Goal: Check status: Check status

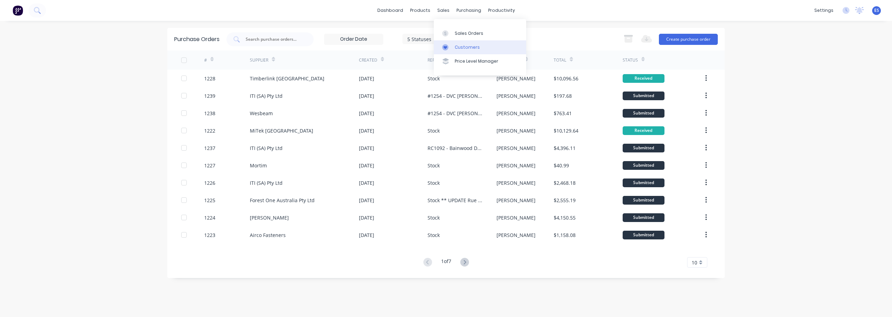
click at [461, 49] on div "Customers" at bounding box center [467, 47] width 25 height 6
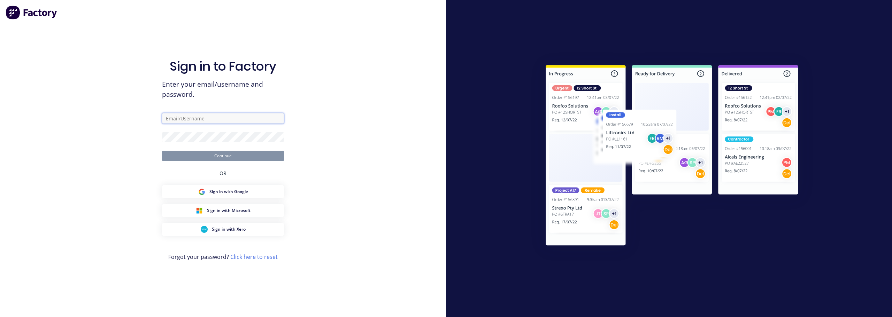
type input "[PERSON_NAME][EMAIL_ADDRESS][PERSON_NAME][DOMAIN_NAME]"
click at [247, 155] on button "Continue" at bounding box center [223, 156] width 122 height 10
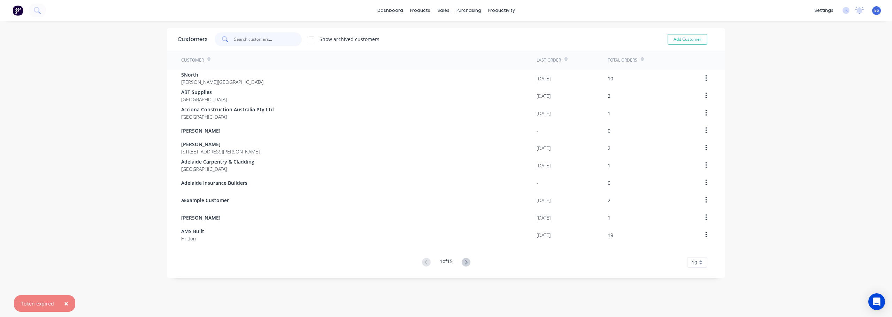
click at [243, 38] on input "text" at bounding box center [268, 39] width 68 height 14
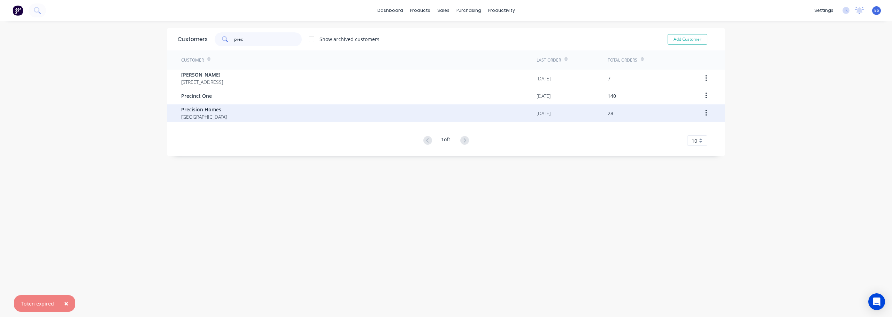
type input "prec"
click at [239, 114] on div "Precision Homes [GEOGRAPHIC_DATA]" at bounding box center [358, 113] width 355 height 17
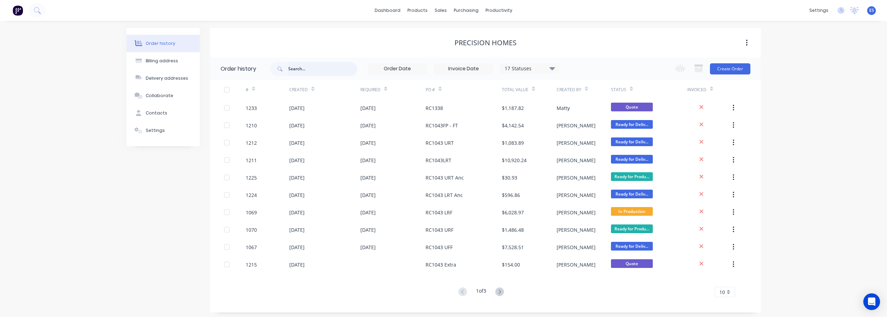
click at [313, 72] on input "text" at bounding box center [322, 69] width 69 height 14
type input "rc1043"
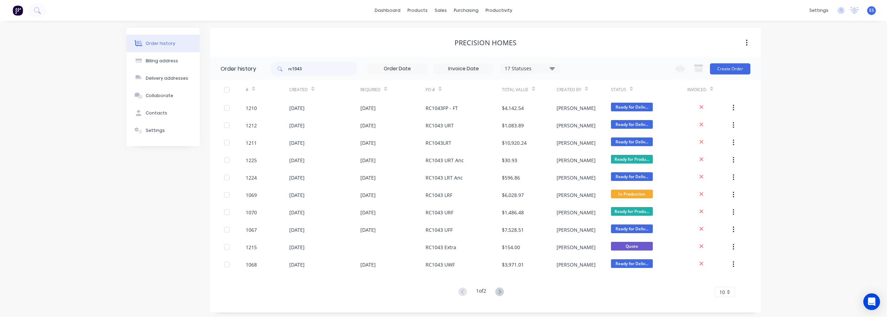
click at [500, 291] on icon at bounding box center [499, 292] width 9 height 9
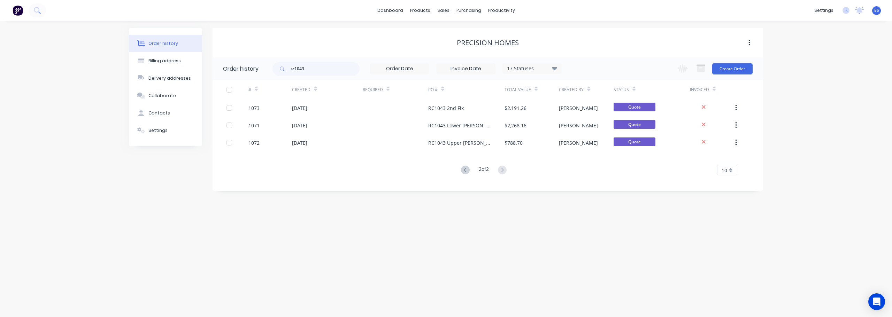
drag, startPoint x: 463, startPoint y: 167, endPoint x: 466, endPoint y: 162, distance: 5.5
click at [463, 167] on icon at bounding box center [465, 170] width 9 height 9
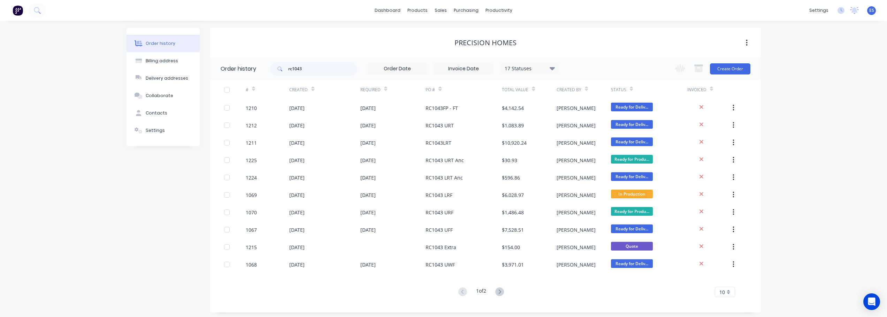
click at [546, 71] on div "17 Statuses" at bounding box center [529, 69] width 59 height 8
click at [587, 149] on label at bounding box center [587, 149] width 0 height 0
click at [587, 155] on input "checkbox" at bounding box center [590, 152] width 6 height 7
checkbox input "true"
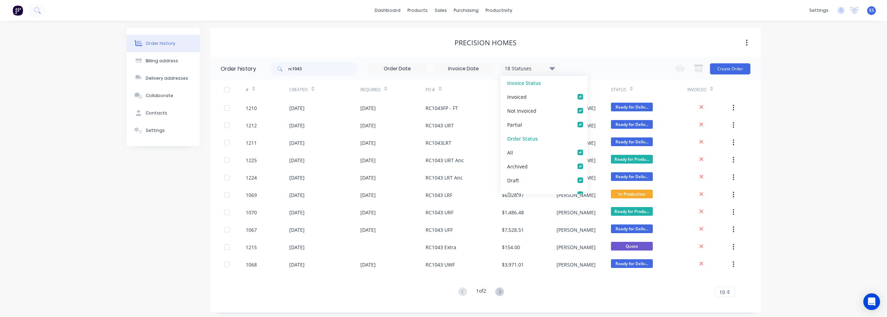
click at [865, 177] on div "Order history Billing address Delivery addresses Collaborate Contacts Settings …" at bounding box center [443, 170] width 887 height 299
click at [504, 291] on icon at bounding box center [499, 292] width 9 height 9
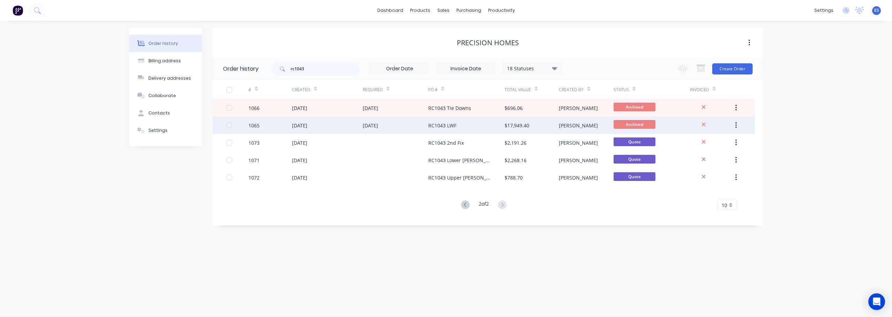
click at [456, 124] on div "RC1043 LWF" at bounding box center [442, 125] width 28 height 7
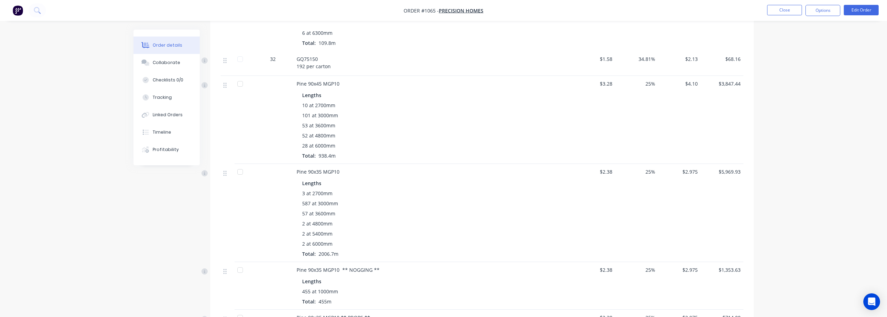
scroll to position [279, 0]
